Goal: Use online tool/utility: Use online tool/utility

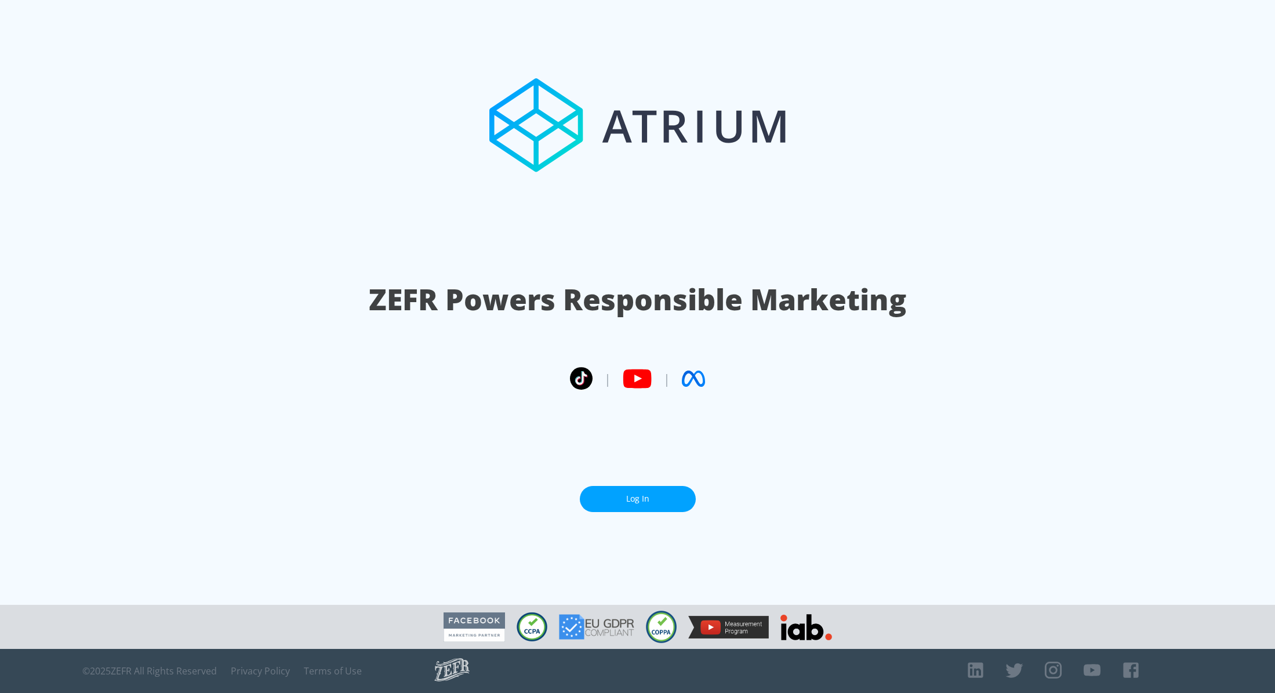
click at [666, 507] on section "ZEFR Powers Responsible Marketing | | Log In" at bounding box center [637, 302] width 1275 height 605
click at [656, 500] on link "Log In" at bounding box center [638, 499] width 116 height 26
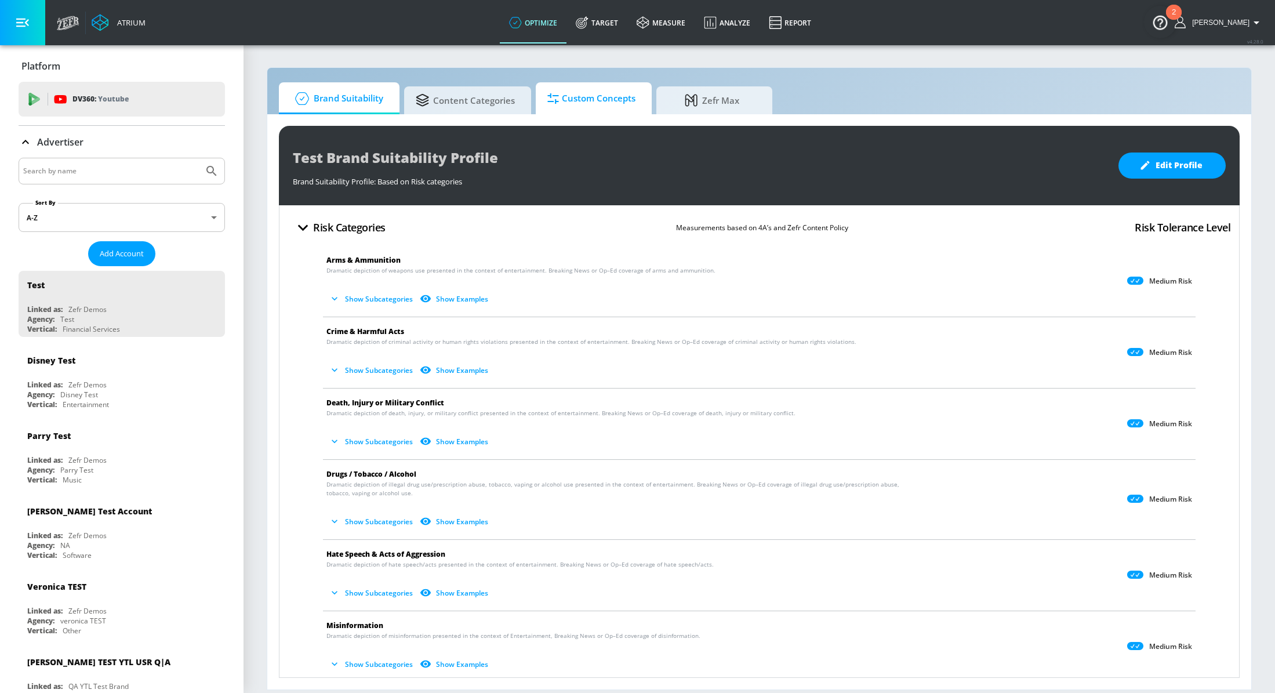
click at [585, 111] on span "Custom Concepts" at bounding box center [591, 99] width 88 height 28
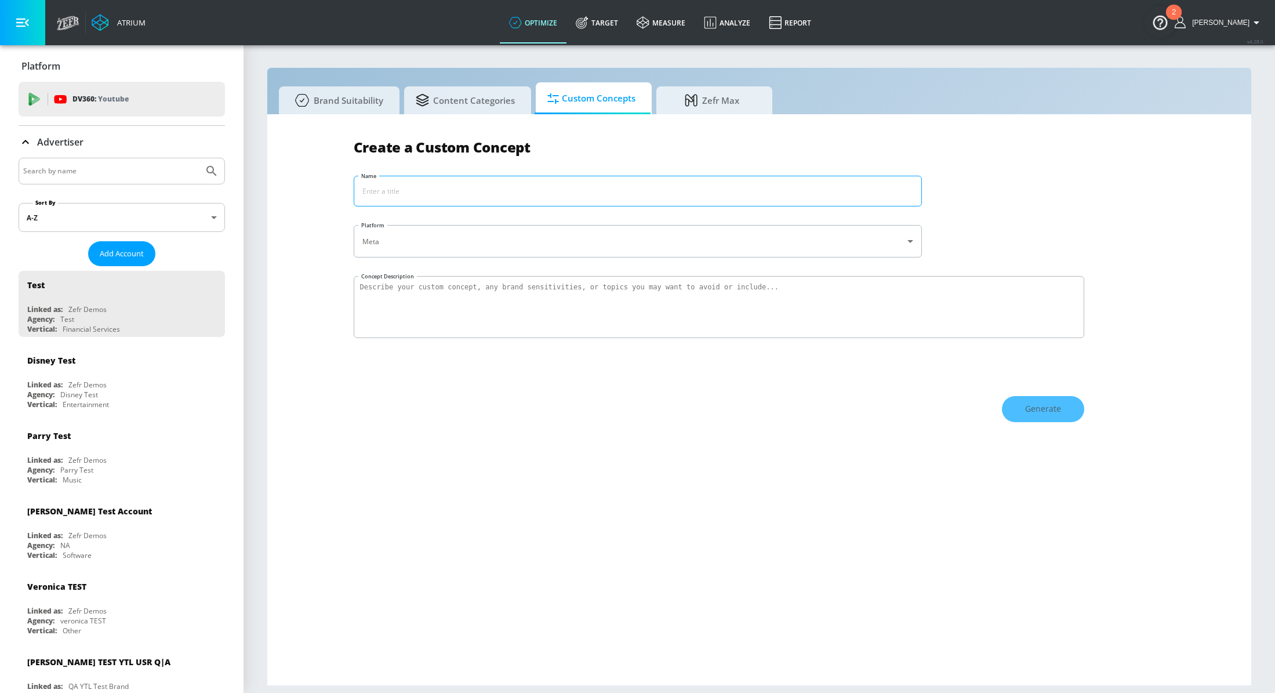
click at [529, 193] on input "Name" at bounding box center [637, 191] width 567 height 30
type input "Coke Exclusions"
type textarea "Coke Exclusions"
click at [1013, 399] on button "Generate" at bounding box center [1043, 409] width 82 height 26
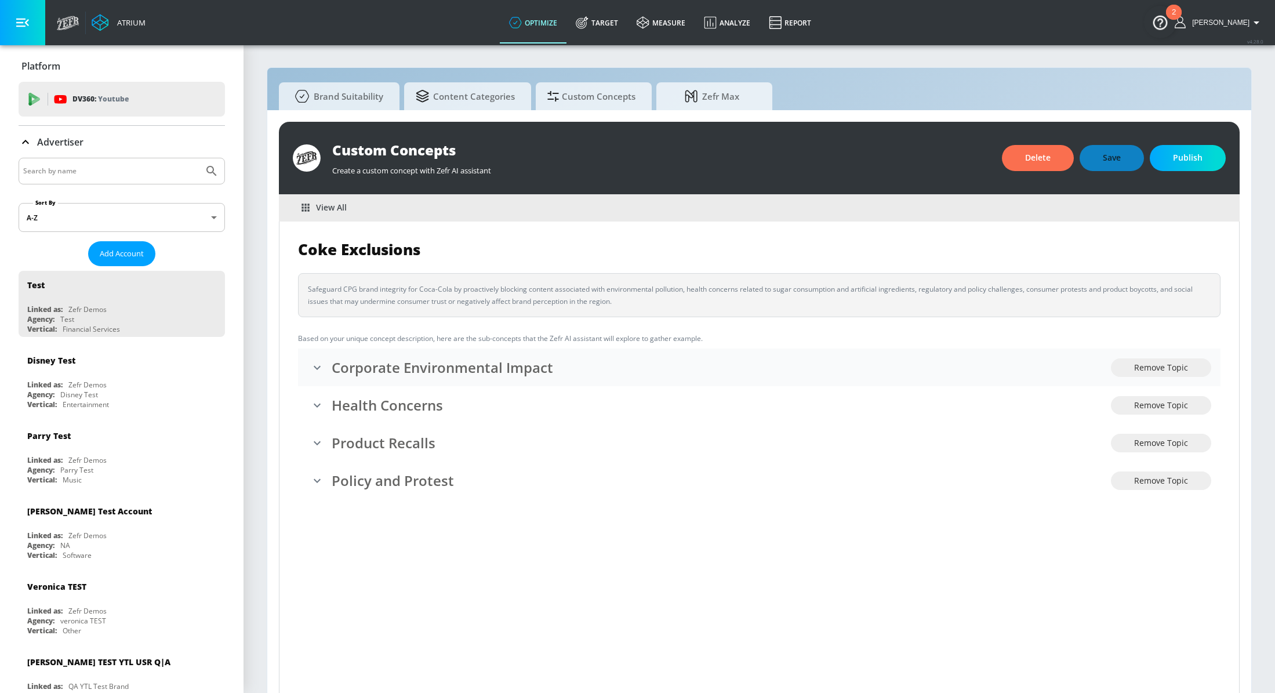
click at [346, 378] on div "Corporate Environmental Impact" at bounding box center [709, 367] width 804 height 24
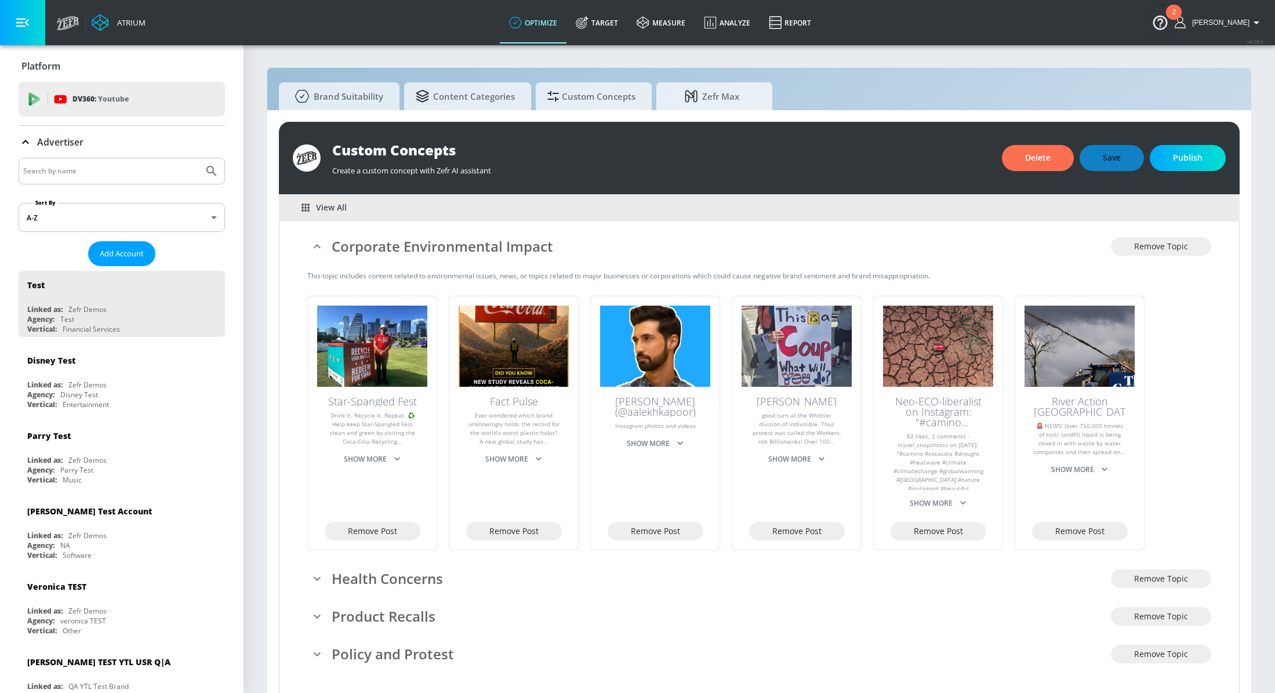
scroll to position [124, 0]
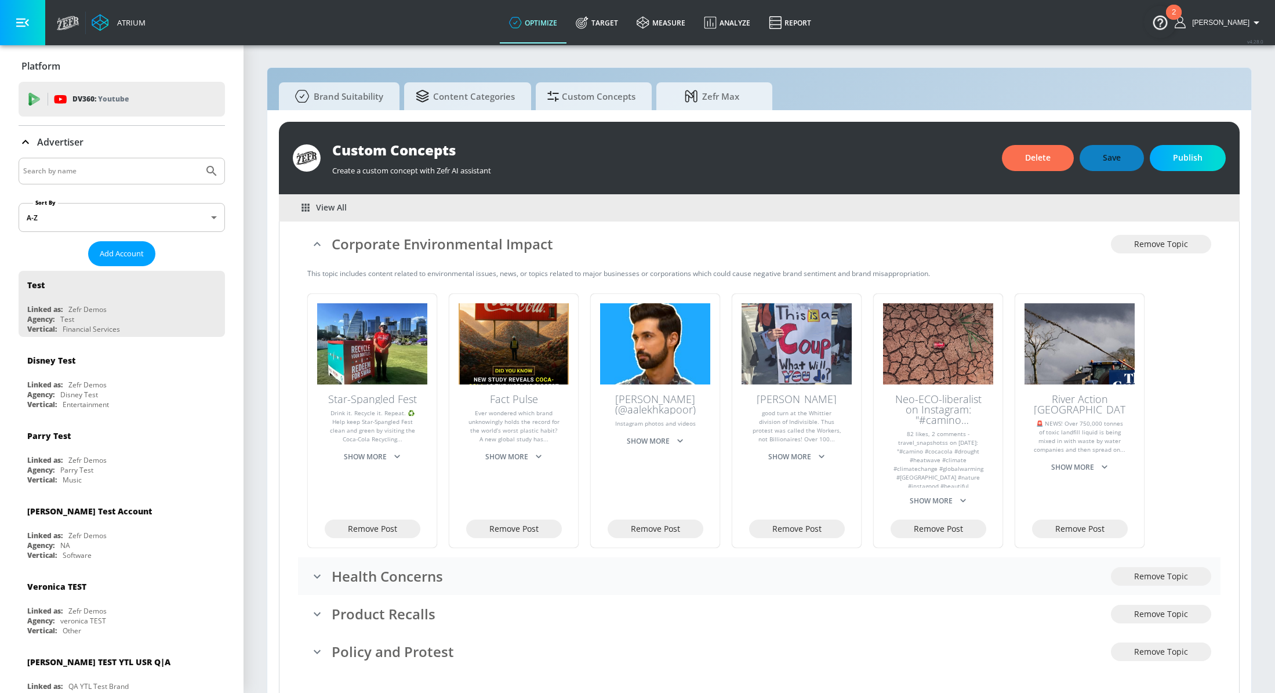
click at [342, 585] on h3 "Health Concerns" at bounding box center [721, 576] width 779 height 19
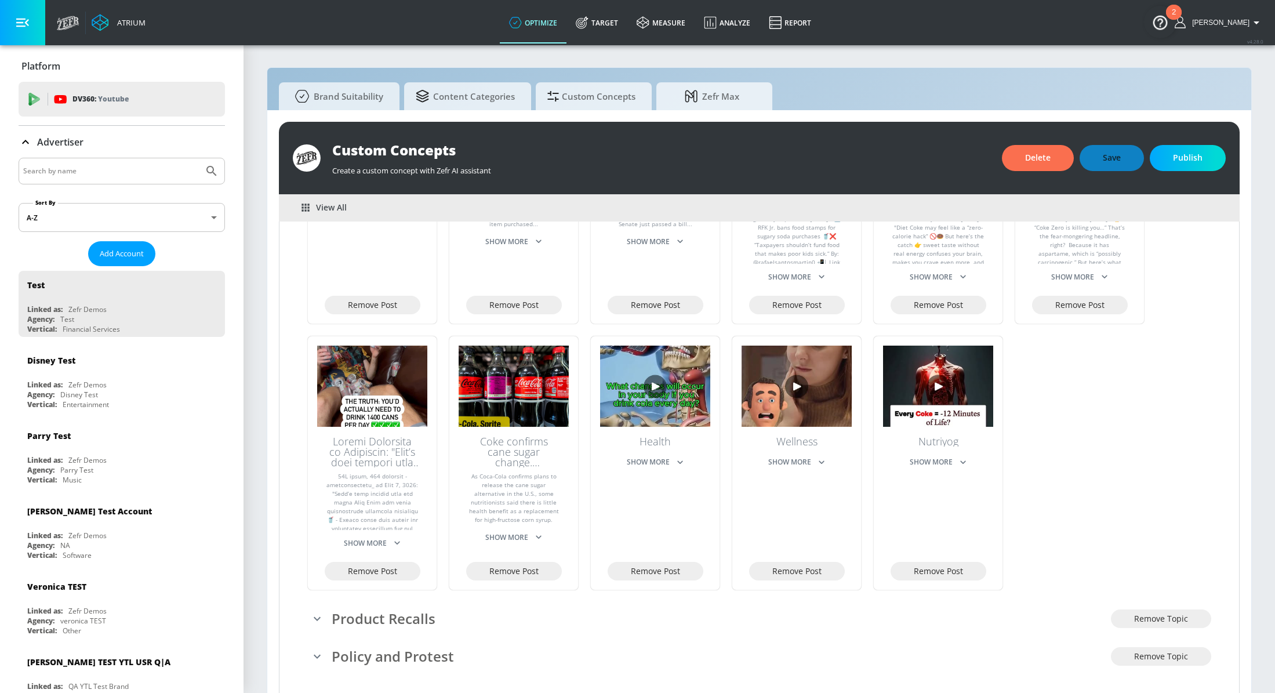
scroll to position [684, 0]
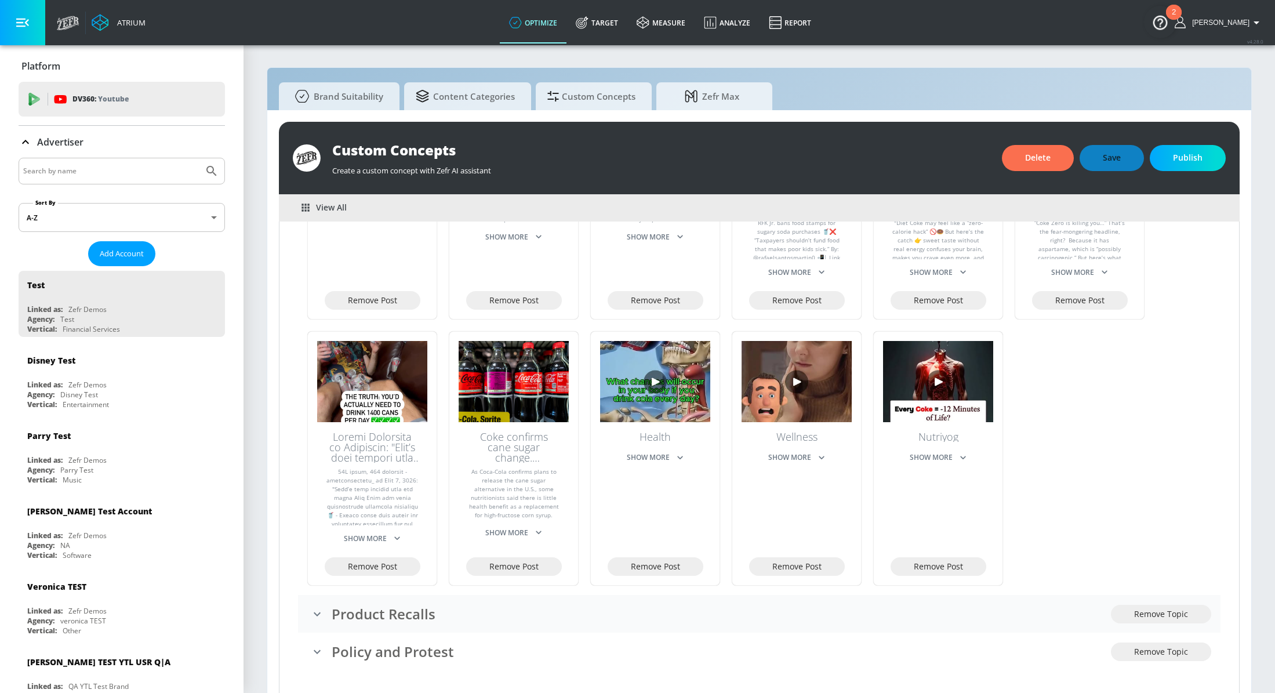
click at [353, 625] on div "Product Recalls" at bounding box center [709, 614] width 804 height 24
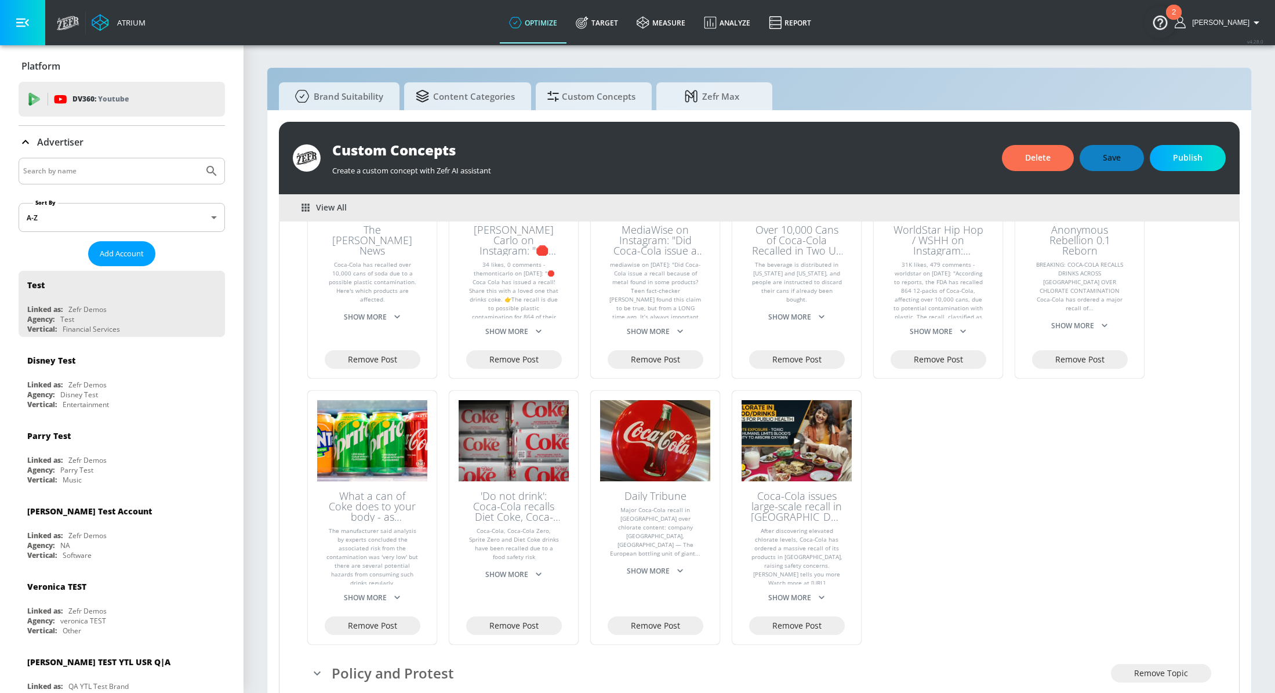
scroll to position [1245, 0]
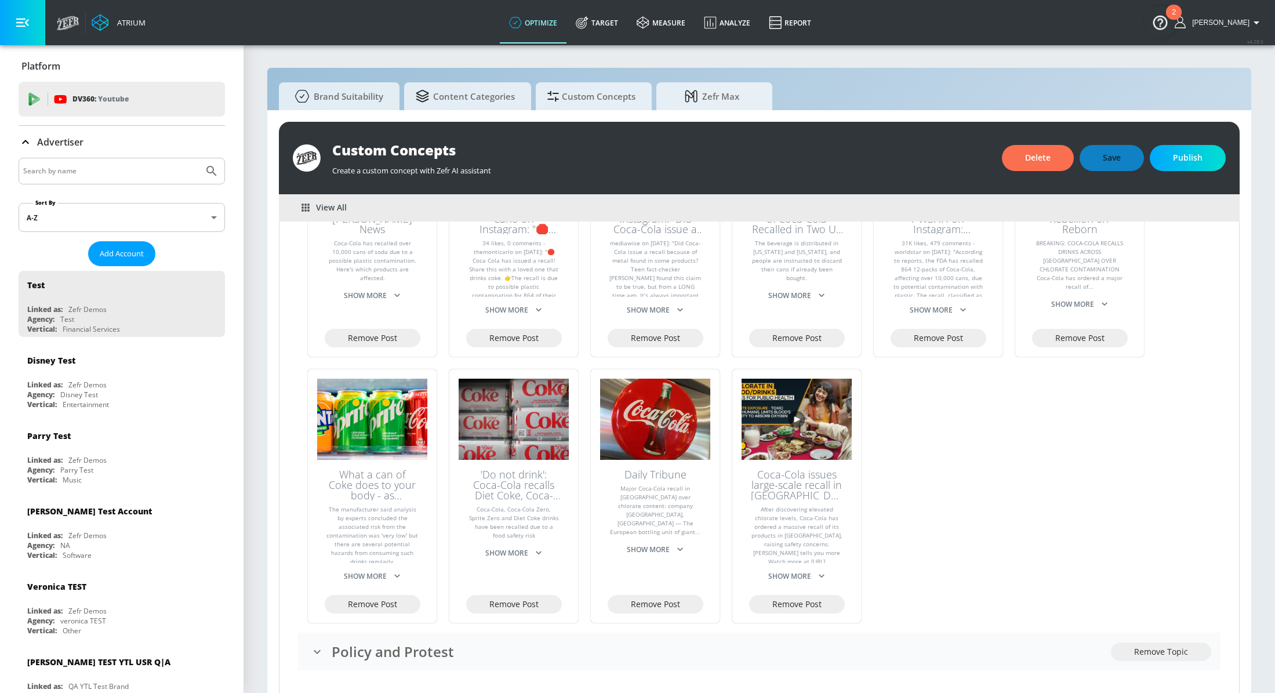
click at [360, 649] on h3 "Policy and Protest" at bounding box center [721, 651] width 779 height 19
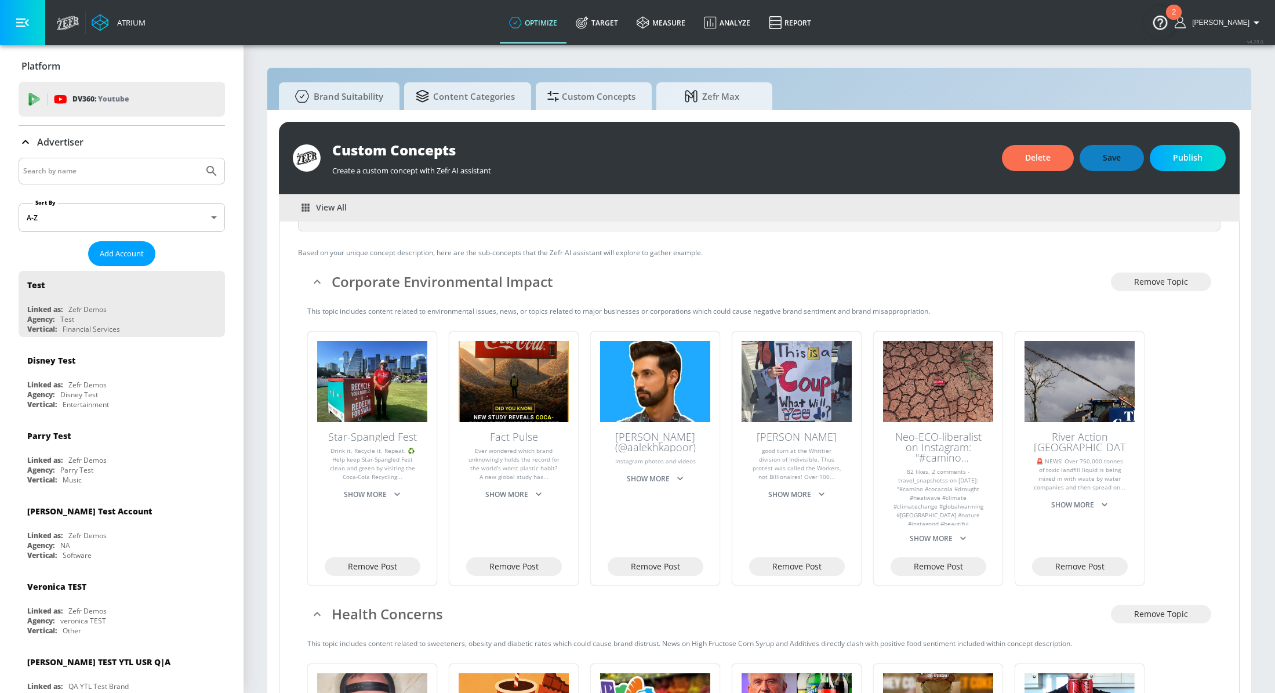
scroll to position [89, 0]
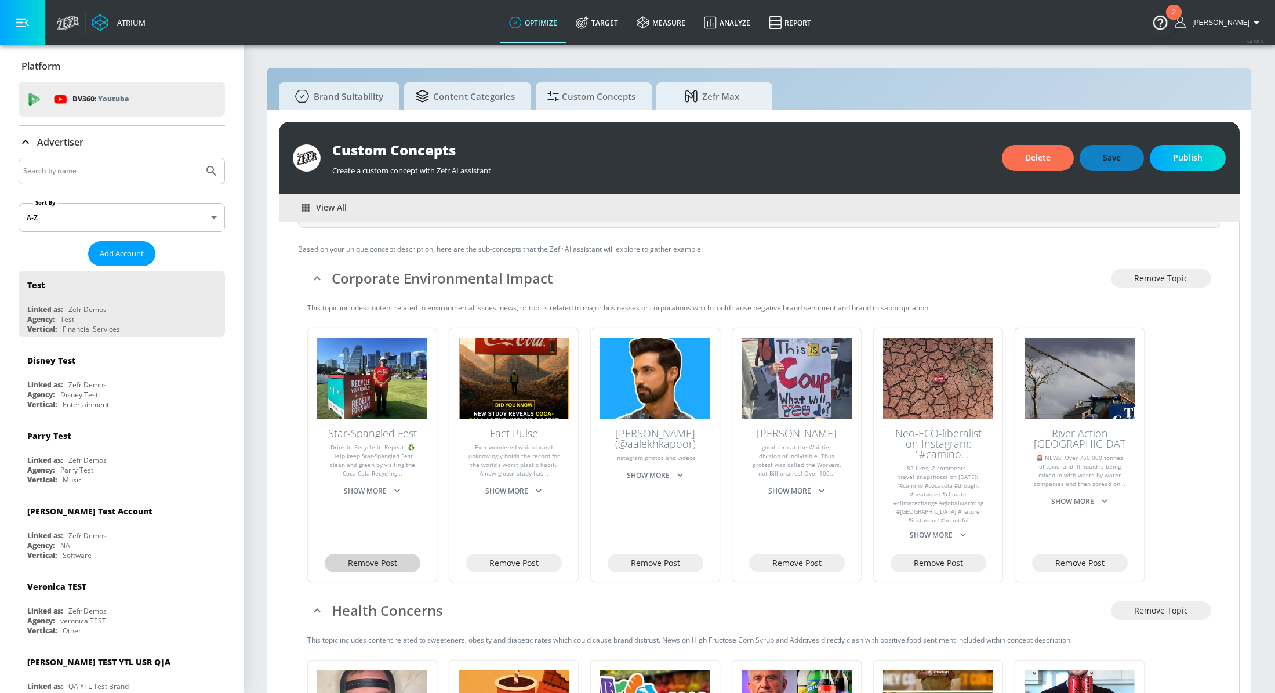
click at [369, 565] on span "Remove Post" at bounding box center [372, 563] width 49 height 14
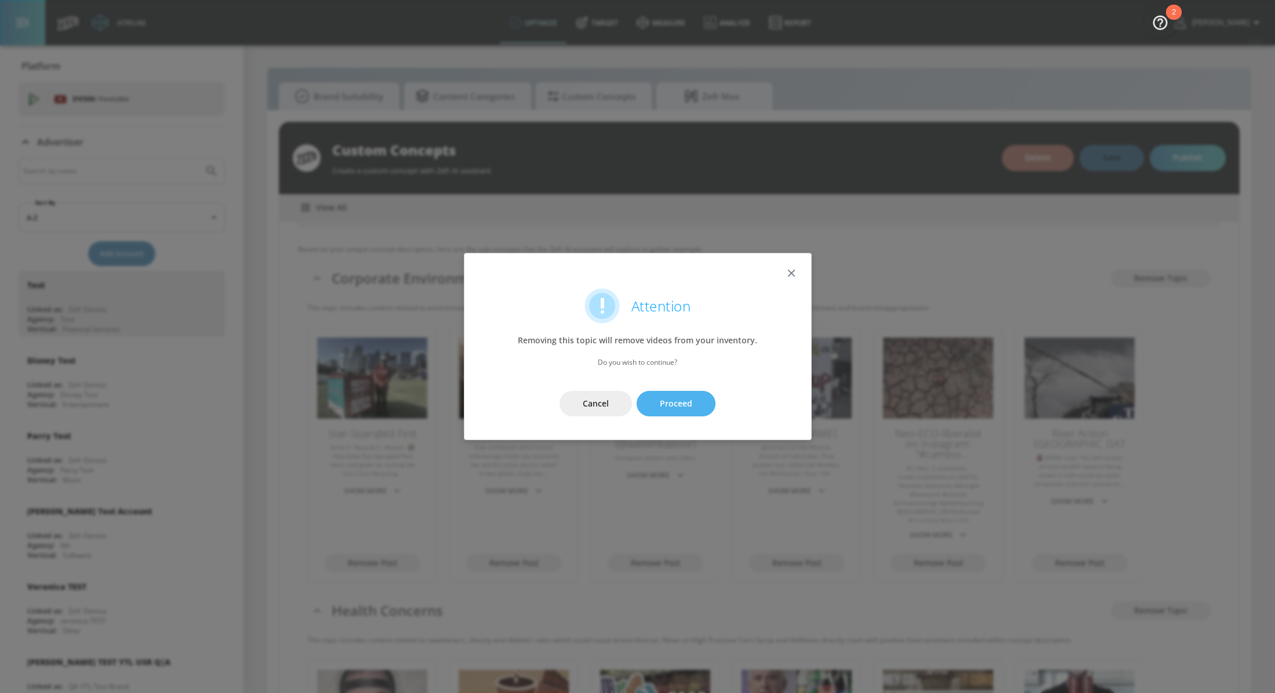
click at [692, 401] on button "Proceed" at bounding box center [676, 404] width 79 height 26
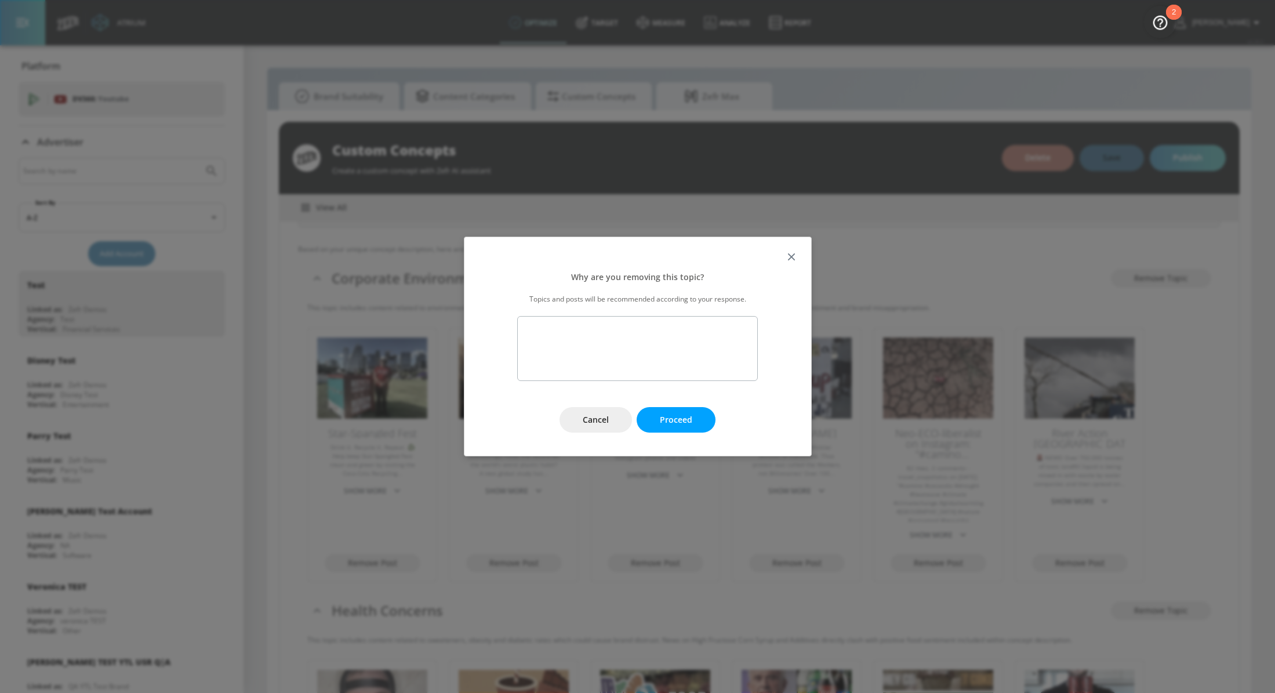
click at [658, 344] on textarea at bounding box center [637, 348] width 240 height 65
type textarea "T"
type textarea "I only want this to cover negative evniormental impact, this post represent pos…"
click at [691, 410] on button "Proceed" at bounding box center [676, 420] width 79 height 26
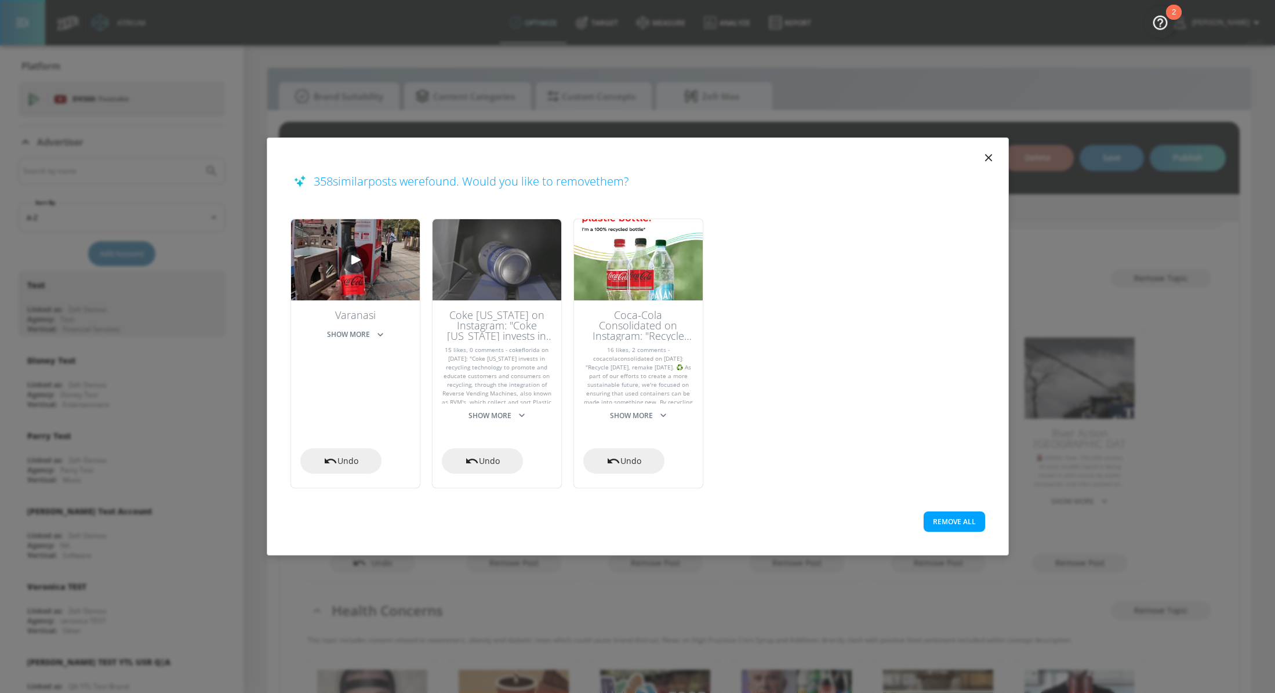
click at [950, 525] on button "Remove All" at bounding box center [954, 521] width 61 height 20
